Goal: Task Accomplishment & Management: Complete application form

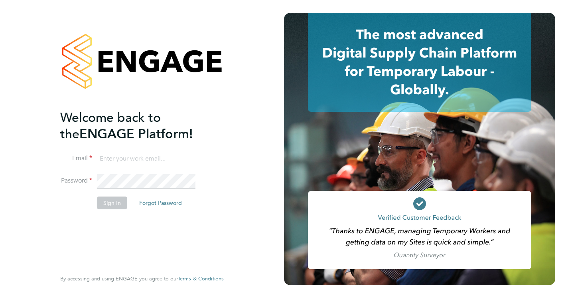
type input "[EMAIL_ADDRESS][DOMAIN_NAME]"
click at [113, 202] on button "Sign In" at bounding box center [112, 202] width 30 height 13
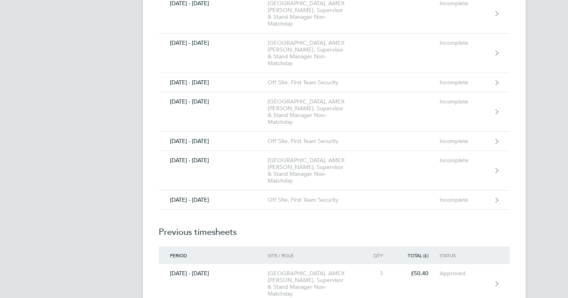
scroll to position [603, 0]
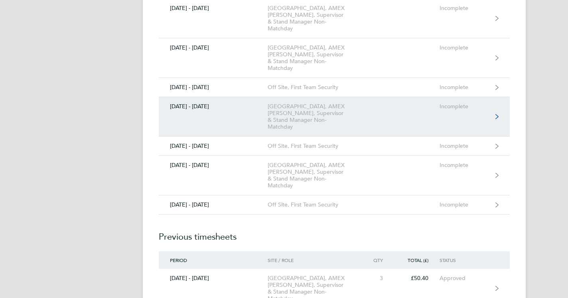
click at [490, 120] on link "[DATE] - [DATE] [GEOGRAPHIC_DATA], AMEX [PERSON_NAME], Supervisor & Stand Manag…" at bounding box center [334, 116] width 351 height 39
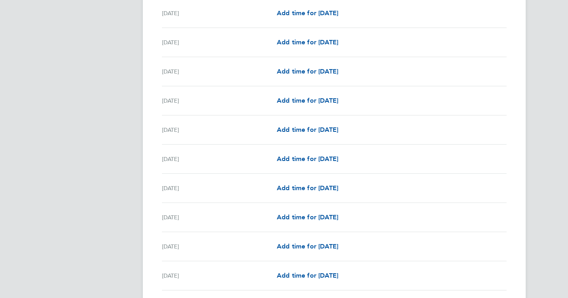
scroll to position [430, 0]
click at [338, 187] on span "Add time for [DATE]" at bounding box center [307, 187] width 61 height 8
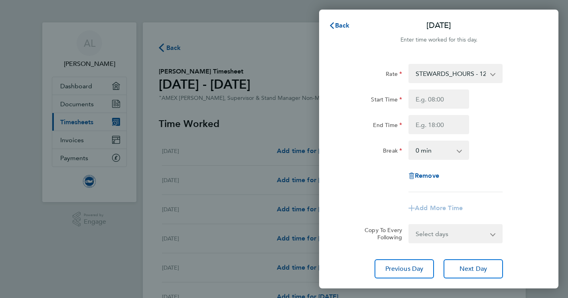
click at [495, 73] on app-icon-cross-button at bounding box center [497, 74] width 10 height 18
click at [492, 75] on app-icon-cross-button at bounding box center [497, 74] width 10 height 18
click at [496, 74] on app-icon-cross-button at bounding box center [497, 74] width 10 height 18
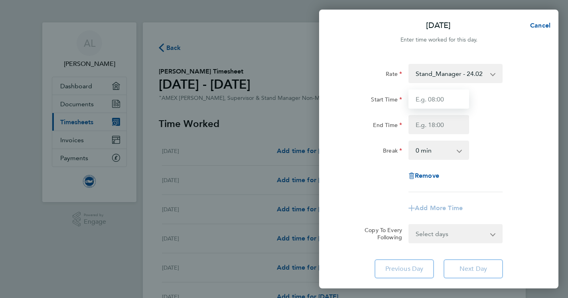
click at [434, 98] on input "Start Time" at bounding box center [438, 98] width 61 height 19
click at [434, 102] on input "Start Time" at bounding box center [438, 98] width 61 height 19
click at [443, 100] on input "Start Time" at bounding box center [438, 98] width 61 height 19
click at [435, 99] on input "Start Time" at bounding box center [438, 98] width 61 height 19
type input "0"
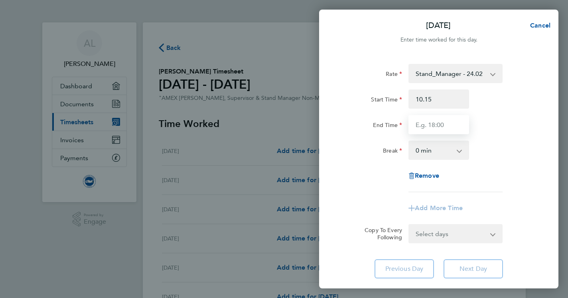
type input "10:15"
click at [422, 128] on input "End Time" at bounding box center [438, 124] width 61 height 19
type input "23:15"
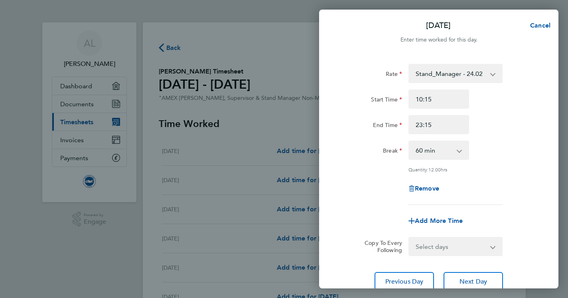
click at [460, 151] on app-icon-cross-button at bounding box center [464, 150] width 10 height 18
select select "30"
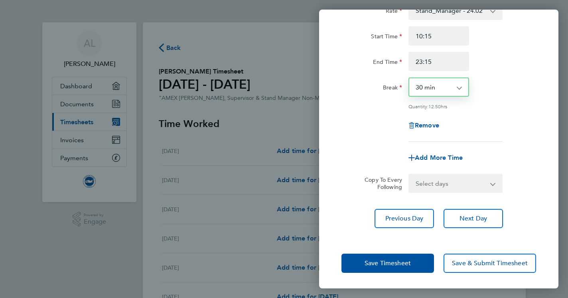
scroll to position [63, 0]
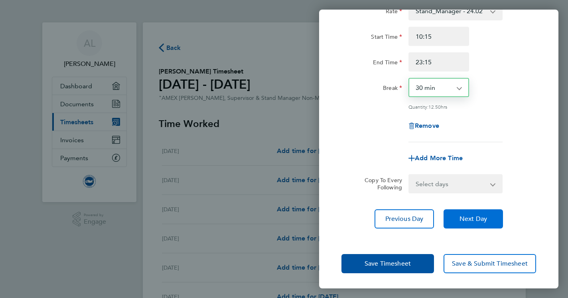
click at [475, 219] on span "Next Day" at bounding box center [473, 219] width 28 height 8
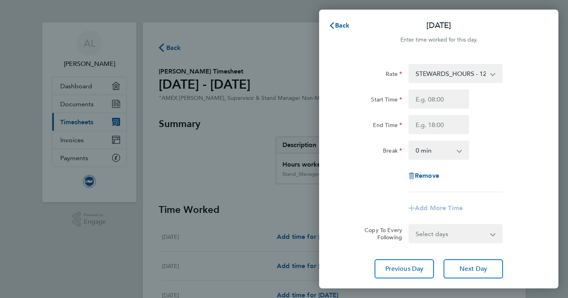
click at [493, 75] on app-icon-cross-button at bounding box center [497, 74] width 10 height 18
click at [494, 73] on app-icon-cross-button at bounding box center [497, 74] width 10 height 18
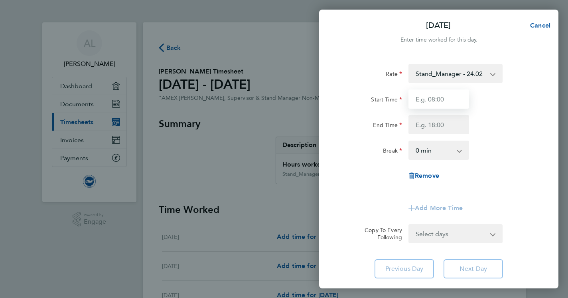
click at [440, 102] on input "Start Time" at bounding box center [438, 98] width 61 height 19
type input "07:15"
click at [424, 124] on input "End Time" at bounding box center [438, 124] width 61 height 19
type input "22:45"
click at [467, 268] on div "Rate Stand_Manager - 24.02 STEWARDS_HOURS - 12.60 Steward_Supervisor - 17.42 St…" at bounding box center [438, 170] width 239 height 233
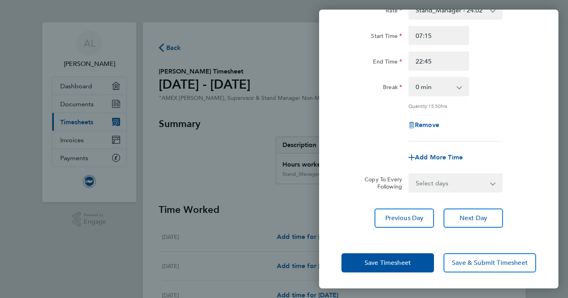
scroll to position [63, 0]
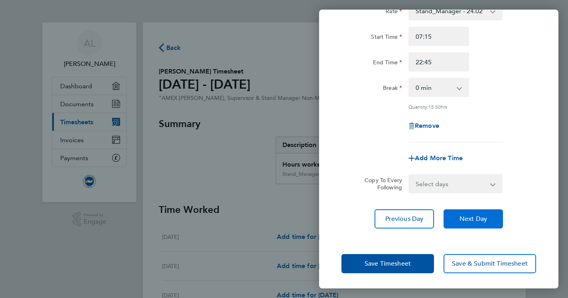
click at [472, 218] on span "Next Day" at bounding box center [473, 219] width 28 height 8
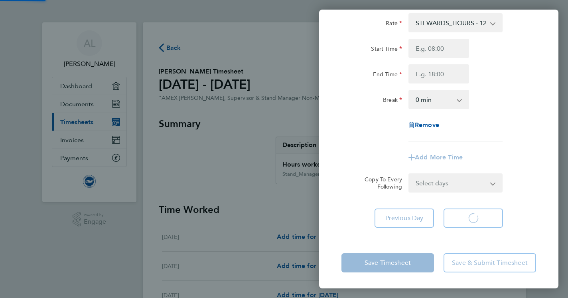
scroll to position [51, 0]
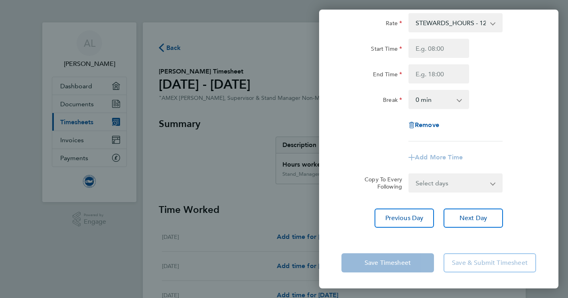
click at [493, 24] on app-icon-cross-button at bounding box center [497, 23] width 10 height 18
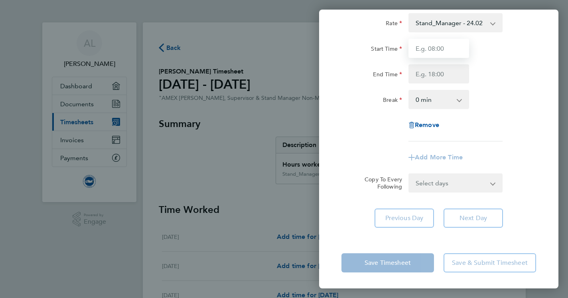
click at [439, 46] on input "Start Time" at bounding box center [438, 48] width 61 height 19
type input "07:15"
click at [443, 78] on input "End Time" at bounding box center [438, 73] width 61 height 19
type input "22:45"
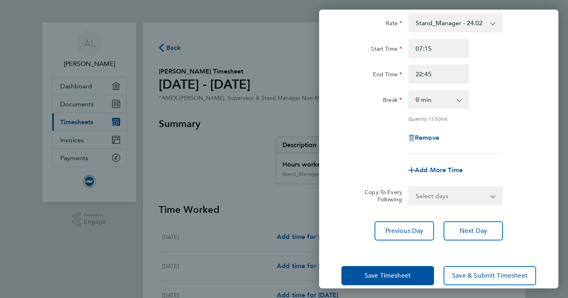
click at [473, 219] on div "Rate Stand_Manager - 24.02 STEWARDS_HOURS - 12.60 Steward_Supervisor - 17.42 St…" at bounding box center [438, 127] width 239 height 246
click at [474, 231] on span "Next Day" at bounding box center [473, 231] width 28 height 8
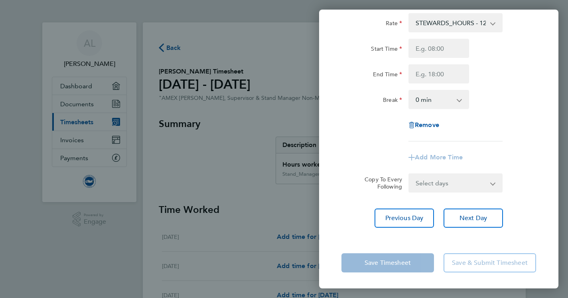
click at [494, 22] on app-icon-cross-button at bounding box center [497, 23] width 10 height 18
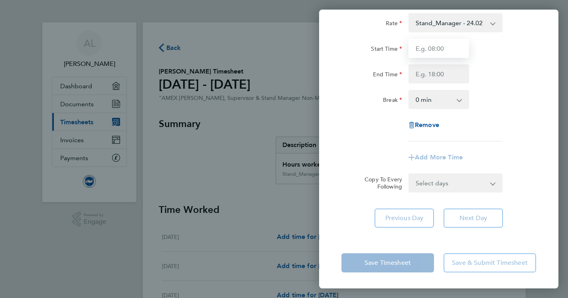
click at [447, 45] on input "Start Time" at bounding box center [438, 48] width 61 height 19
type input "07:15"
click at [439, 77] on input "End Time" at bounding box center [438, 73] width 61 height 19
type input "23:45"
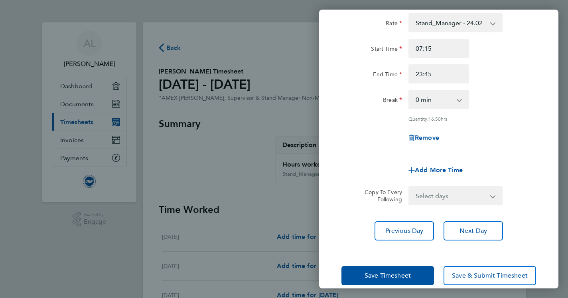
click at [476, 219] on div "Rate Stand_Manager - 24.02 STEWARDS_HOURS - 12.60 Steward_Supervisor - 17.42 St…" at bounding box center [438, 127] width 239 height 246
click at [478, 229] on span "Next Day" at bounding box center [473, 231] width 28 height 8
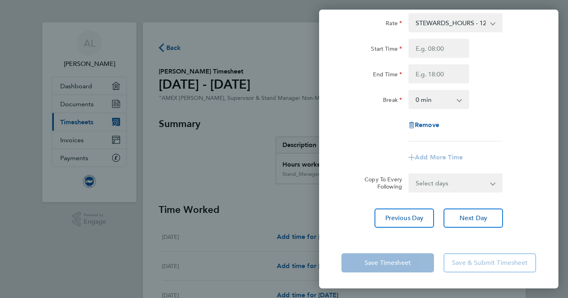
click at [493, 23] on app-icon-cross-button at bounding box center [497, 23] width 10 height 18
click at [492, 24] on app-icon-cross-button at bounding box center [497, 23] width 10 height 18
click at [493, 22] on app-icon-cross-button at bounding box center [497, 23] width 10 height 18
click at [493, 20] on app-icon-cross-button at bounding box center [497, 23] width 10 height 18
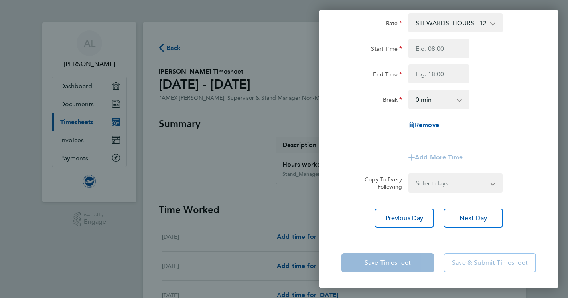
click at [493, 24] on app-icon-cross-button at bounding box center [497, 23] width 10 height 18
click at [492, 24] on app-icon-cross-button at bounding box center [497, 23] width 10 height 18
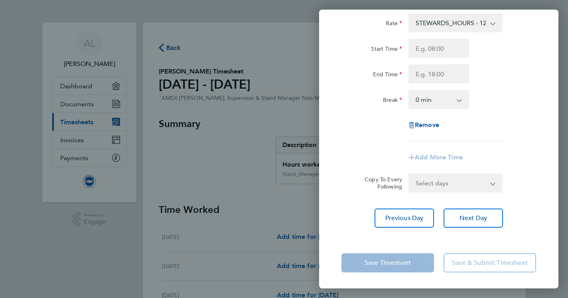
click at [492, 24] on app-icon-cross-button at bounding box center [497, 23] width 10 height 18
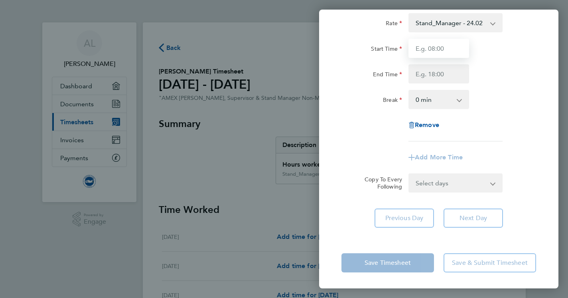
click at [450, 45] on input "Start Time" at bounding box center [438, 48] width 61 height 19
type input "07:15"
click at [438, 75] on input "End Time" at bounding box center [438, 73] width 61 height 19
type input "14:15"
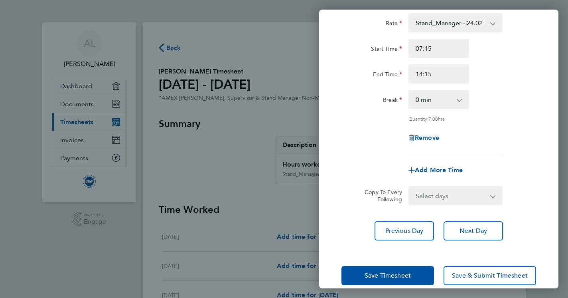
click at [428, 156] on app-timesheet-line-form-group "Rate Stand_Manager - 24.02 STEWARDS_HOURS - 12.60 Steward_Supervisor - 17.42 St…" at bounding box center [438, 96] width 195 height 166
click at [419, 167] on span "Add More Time" at bounding box center [439, 170] width 48 height 8
select select "null"
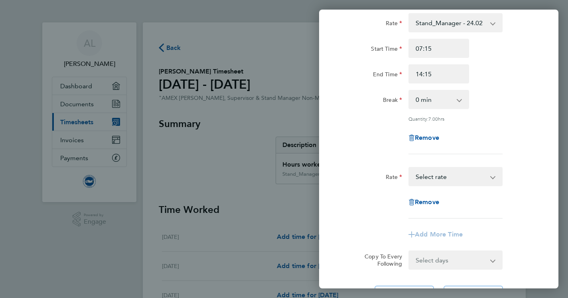
click at [493, 176] on app-icon-cross-button at bounding box center [497, 177] width 10 height 18
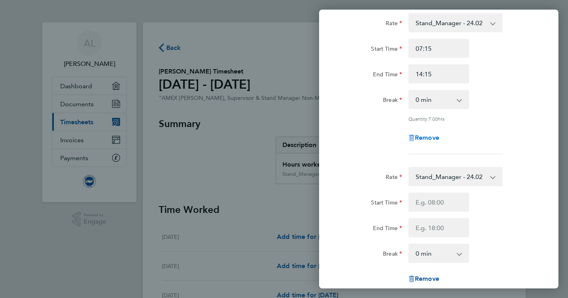
click at [424, 135] on span "Remove" at bounding box center [427, 138] width 24 height 8
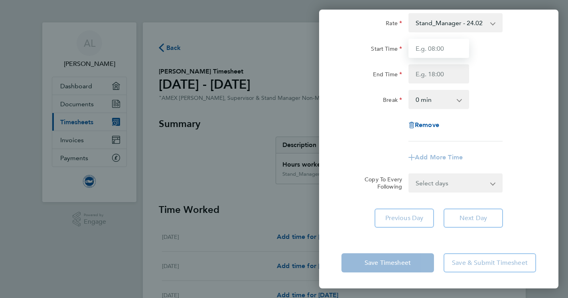
click at [428, 50] on input "Start Time" at bounding box center [438, 48] width 61 height 19
type input "07:15"
click at [424, 75] on input "End Time" at bounding box center [438, 73] width 61 height 19
type input "23:15"
click at [460, 102] on app-icon-cross-button at bounding box center [464, 100] width 10 height 18
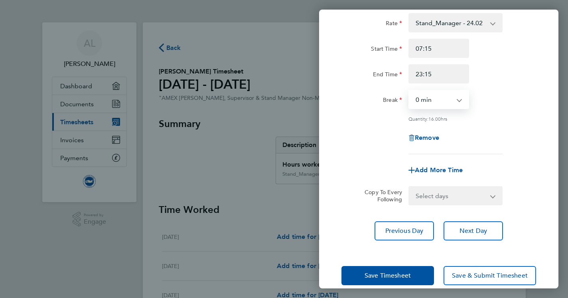
select select "90"
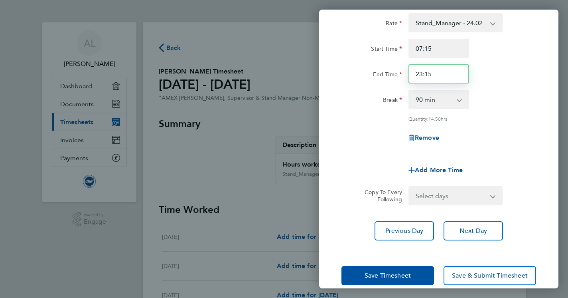
click at [430, 74] on input "23:15" at bounding box center [438, 73] width 61 height 19
click at [432, 74] on input "23:15" at bounding box center [438, 73] width 61 height 19
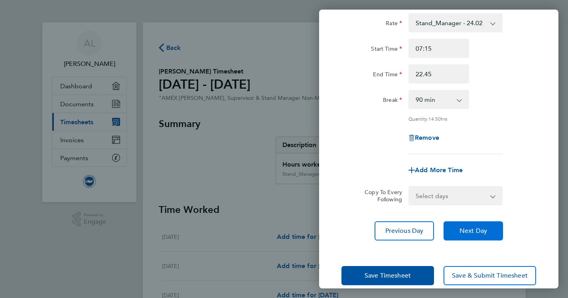
type input "22:45"
click at [467, 231] on span "Next Day" at bounding box center [473, 231] width 28 height 8
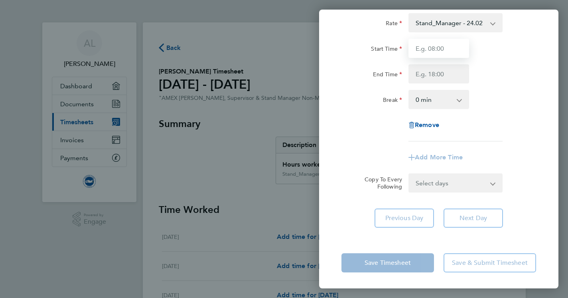
click at [430, 47] on input "Start Time" at bounding box center [438, 48] width 61 height 19
type input "07:00"
click at [421, 74] on input "End Time" at bounding box center [438, 73] width 61 height 19
type input "15:00"
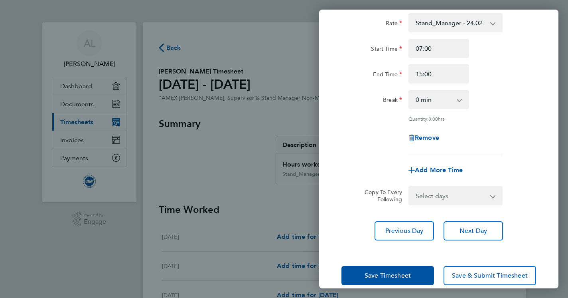
click at [397, 266] on app-form-button "Save Timesheet" at bounding box center [389, 275] width 97 height 19
click at [391, 276] on span "Save Timesheet" at bounding box center [388, 275] width 46 height 8
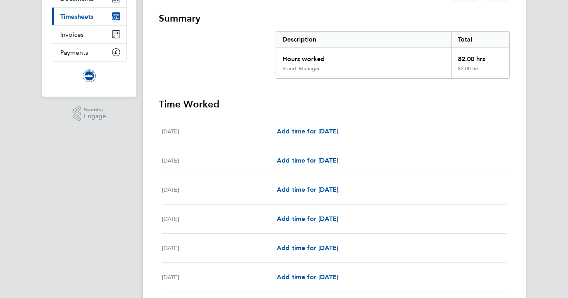
scroll to position [106, 0]
click at [287, 131] on span "Add time for [DATE]" at bounding box center [307, 131] width 61 height 8
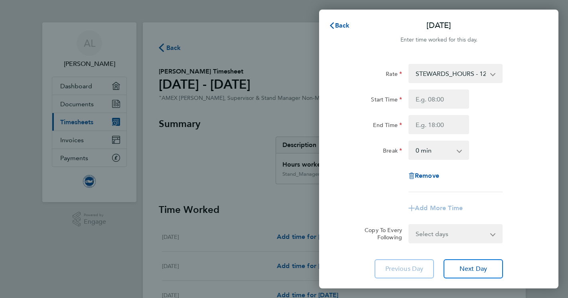
click at [492, 73] on app-icon-cross-button at bounding box center [497, 74] width 10 height 18
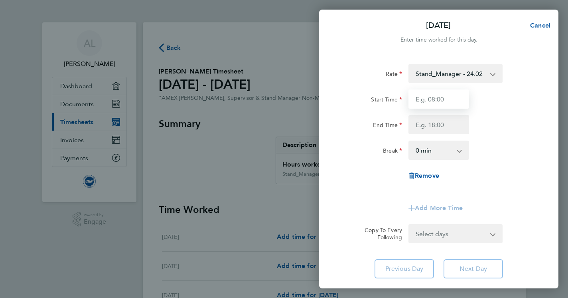
click at [455, 100] on input "Start Time" at bounding box center [438, 98] width 61 height 19
type input "13:00"
click at [426, 125] on input "End Time" at bounding box center [438, 124] width 61 height 19
type input "23:00"
click at [463, 270] on div "Rate Stand_Manager - 24.02 STEWARDS_HOURS - 12.60 Steward_Supervisor - 17.42 St…" at bounding box center [438, 170] width 239 height 233
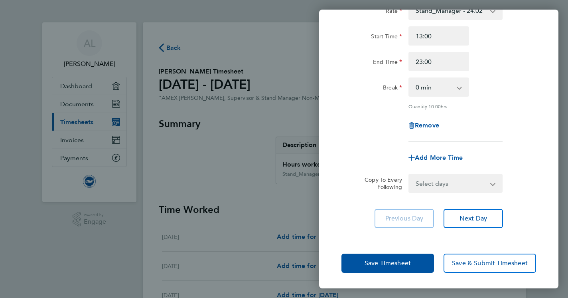
scroll to position [63, 0]
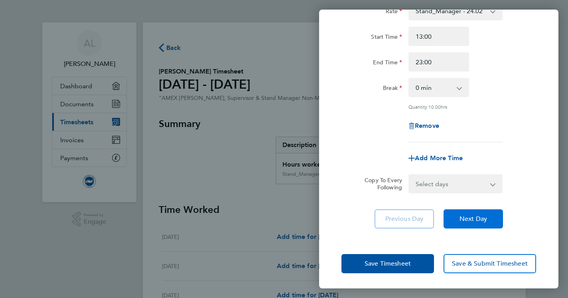
click at [476, 219] on span "Next Day" at bounding box center [473, 219] width 28 height 8
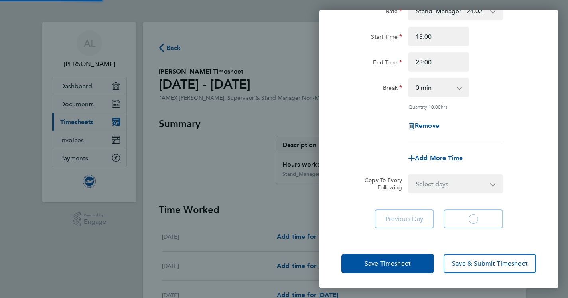
scroll to position [51, 0]
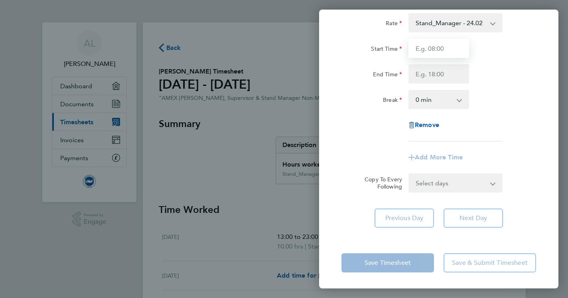
click at [461, 51] on input "Start Time" at bounding box center [438, 48] width 61 height 19
type input "07:00"
click at [432, 83] on input "End Time" at bounding box center [438, 73] width 61 height 19
type input "20:00"
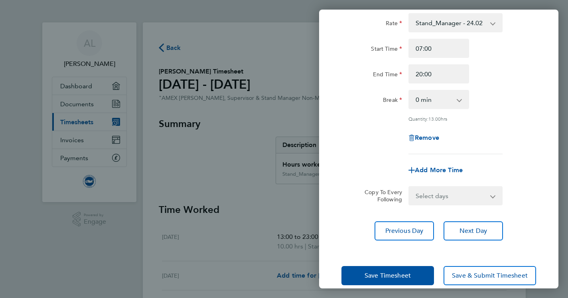
click at [398, 266] on app-form-button "Save Timesheet" at bounding box center [389, 275] width 97 height 19
click at [395, 277] on span "Save Timesheet" at bounding box center [388, 275] width 46 height 8
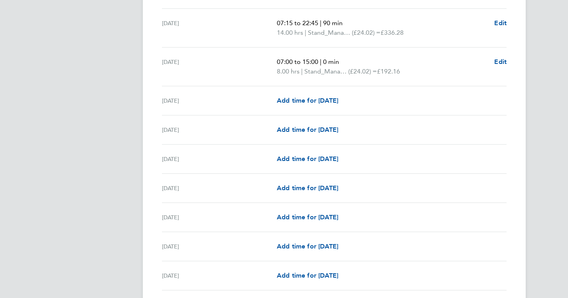
scroll to position [853, 0]
click at [338, 190] on span "Add time for [DATE]" at bounding box center [307, 188] width 61 height 8
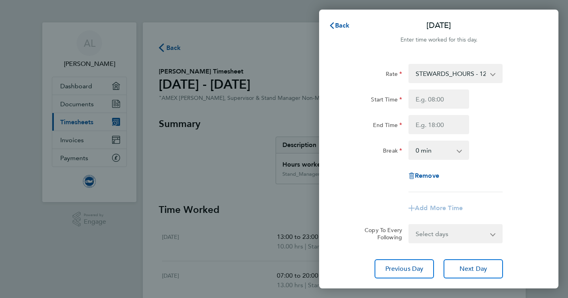
click at [493, 77] on app-icon-cross-button at bounding box center [497, 74] width 10 height 18
click at [493, 74] on app-icon-cross-button at bounding box center [497, 74] width 10 height 18
click at [492, 73] on app-icon-cross-button at bounding box center [497, 74] width 10 height 18
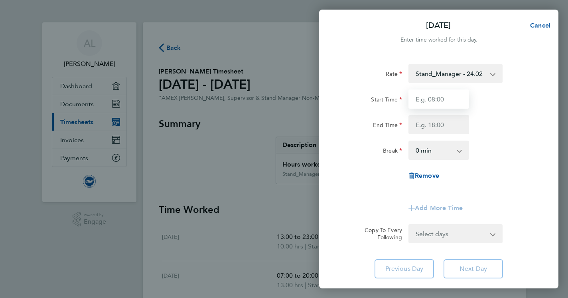
click at [436, 100] on input "Start Time" at bounding box center [438, 98] width 61 height 19
type input "17:00"
click at [418, 126] on input "End Time" at bounding box center [438, 124] width 61 height 19
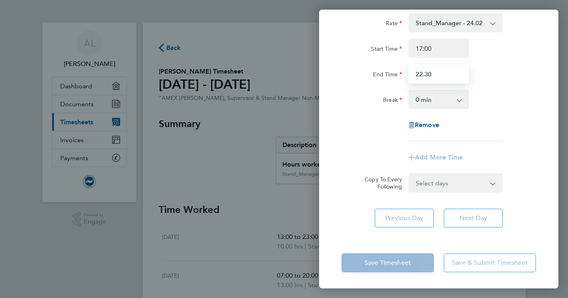
scroll to position [51, 0]
type input "22:30"
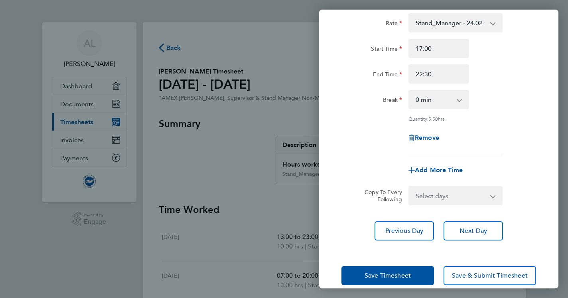
click at [469, 217] on div "Rate Stand_Manager - 24.02 STEWARDS_HOURS - 12.60 Steward_Supervisor - 17.42 St…" at bounding box center [438, 127] width 239 height 246
click at [479, 229] on span "Next Day" at bounding box center [473, 231] width 28 height 8
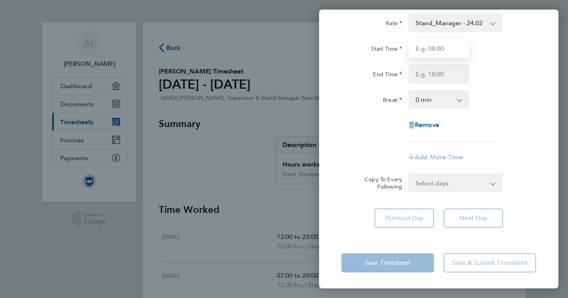
click at [433, 48] on input "Start Time" at bounding box center [438, 48] width 61 height 19
type input "08:30"
click at [427, 75] on input "End Time" at bounding box center [438, 73] width 61 height 19
type input "01:30"
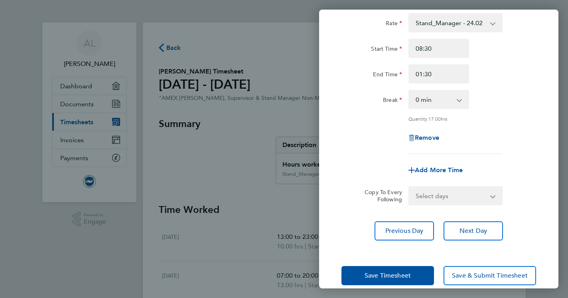
click at [459, 217] on div "Rate Stand_Manager - 24.02 STEWARDS_HOURS - 12.60 Steward_Supervisor - 17.42 St…" at bounding box center [438, 127] width 239 height 246
click at [389, 274] on span "Save Timesheet" at bounding box center [388, 275] width 46 height 8
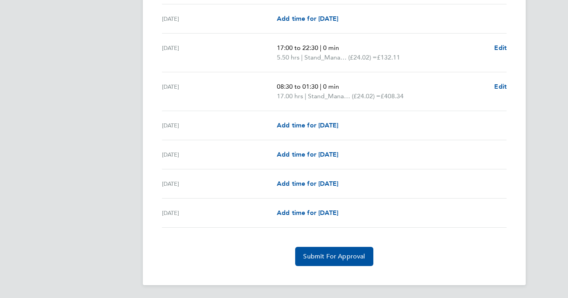
scroll to position [993, 0]
click at [337, 256] on span "Submit For Approval" at bounding box center [334, 256] width 62 height 8
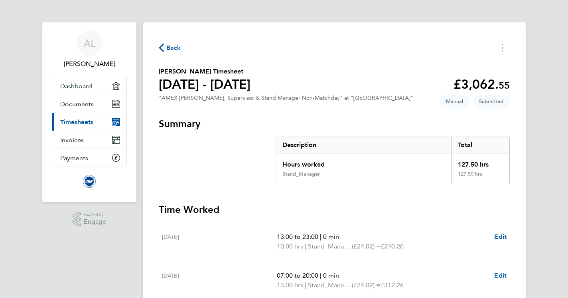
scroll to position [227, 0]
